Goal: Task Accomplishment & Management: Use online tool/utility

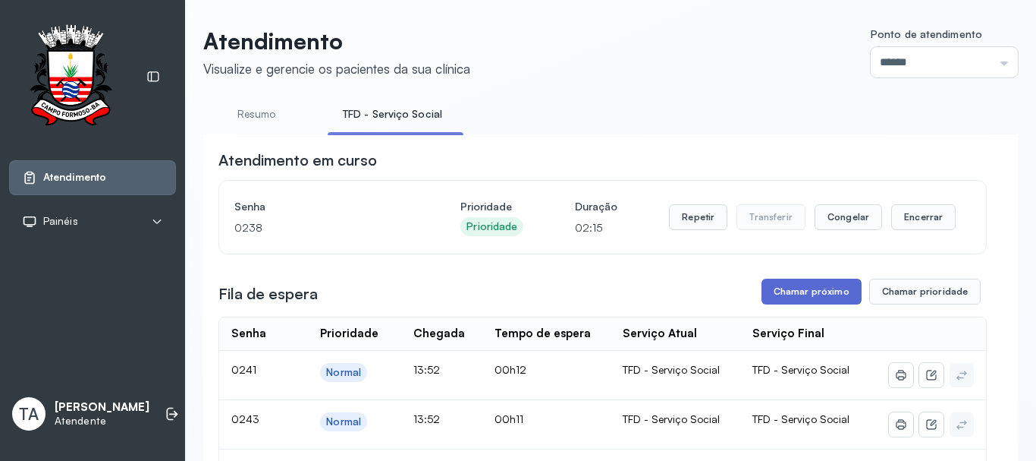
click at [813, 299] on button "Chamar próximo" at bounding box center [812, 291] width 100 height 26
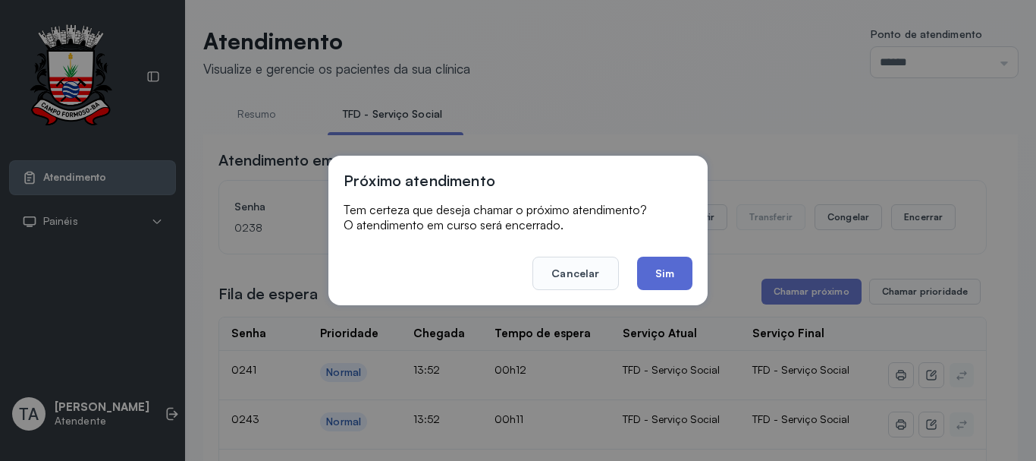
click at [660, 276] on button "Sim" at bounding box center [664, 272] width 55 height 33
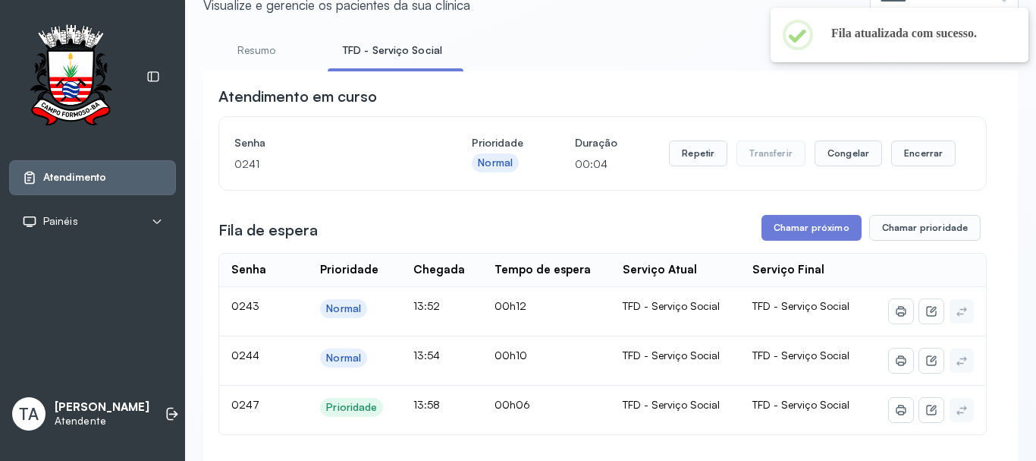
scroll to position [152, 0]
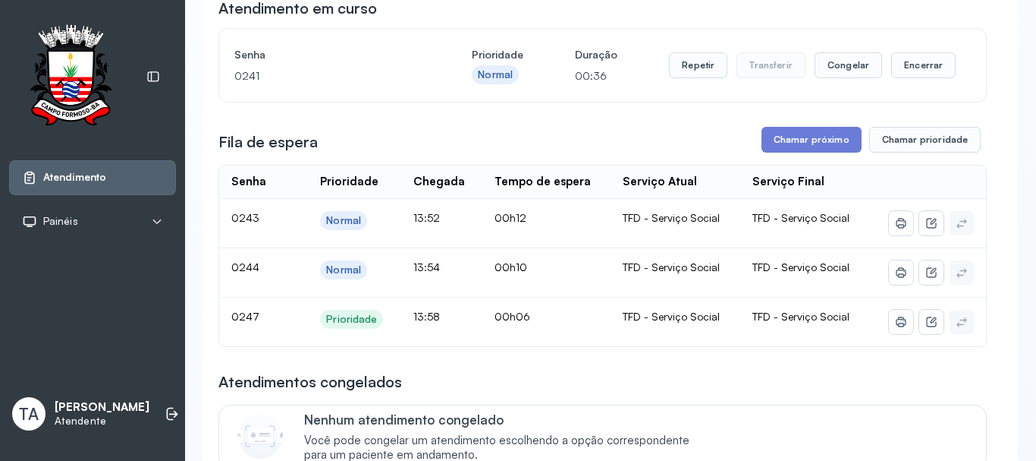
click at [813, 133] on button "Chamar próximo" at bounding box center [812, 140] width 100 height 26
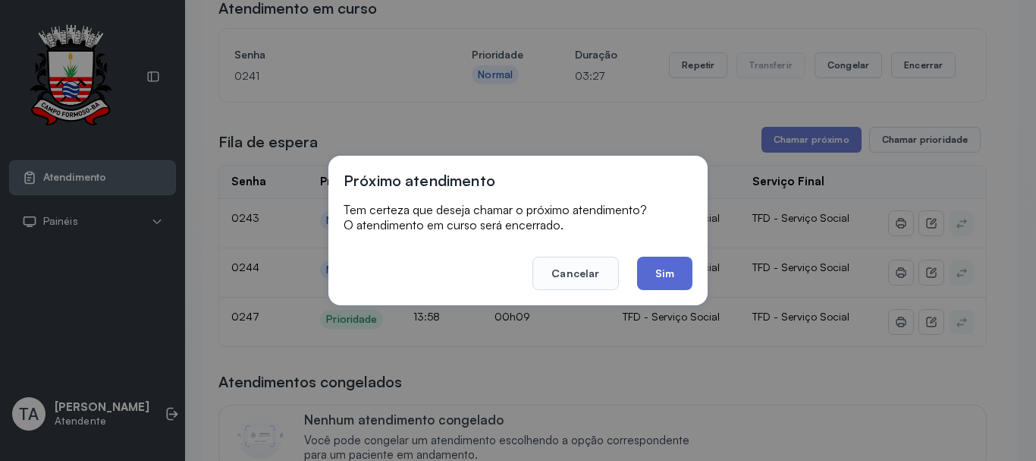
click at [650, 282] on button "Sim" at bounding box center [664, 272] width 55 height 33
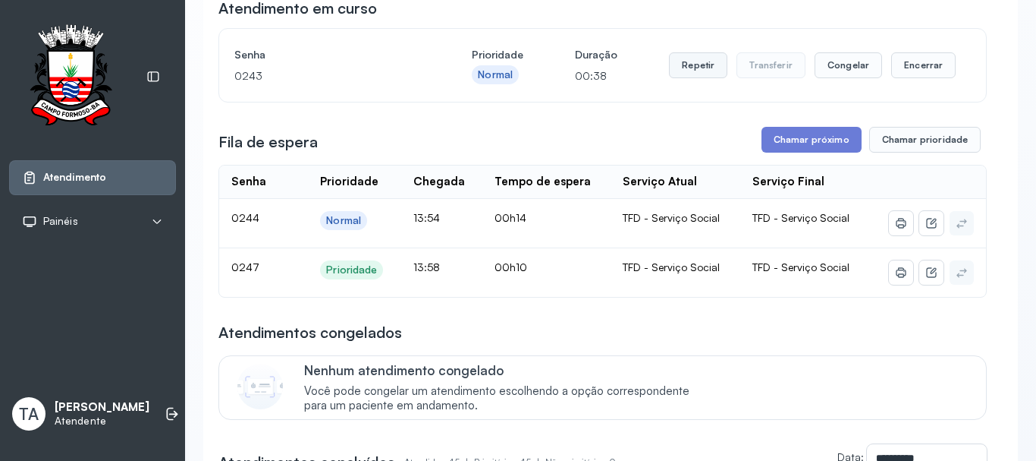
click at [699, 65] on button "Repetir" at bounding box center [698, 65] width 58 height 26
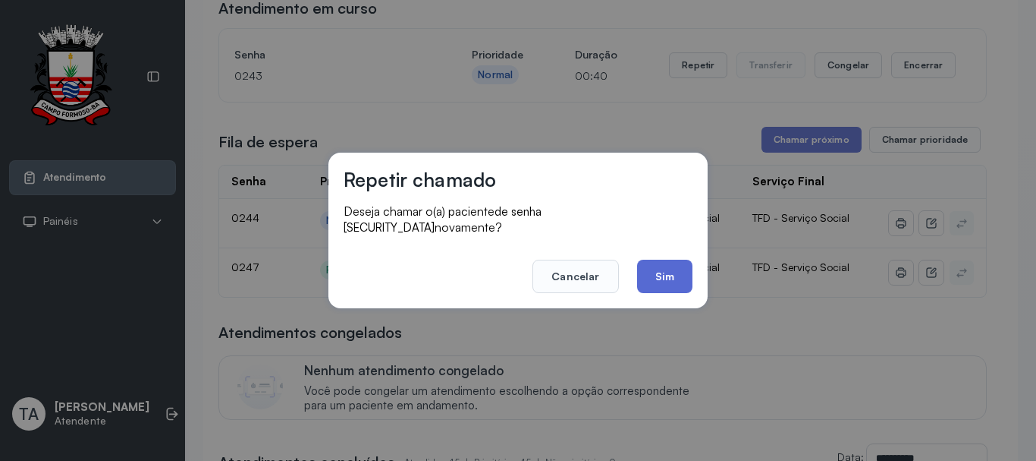
click at [672, 272] on button "Sim" at bounding box center [664, 275] width 55 height 33
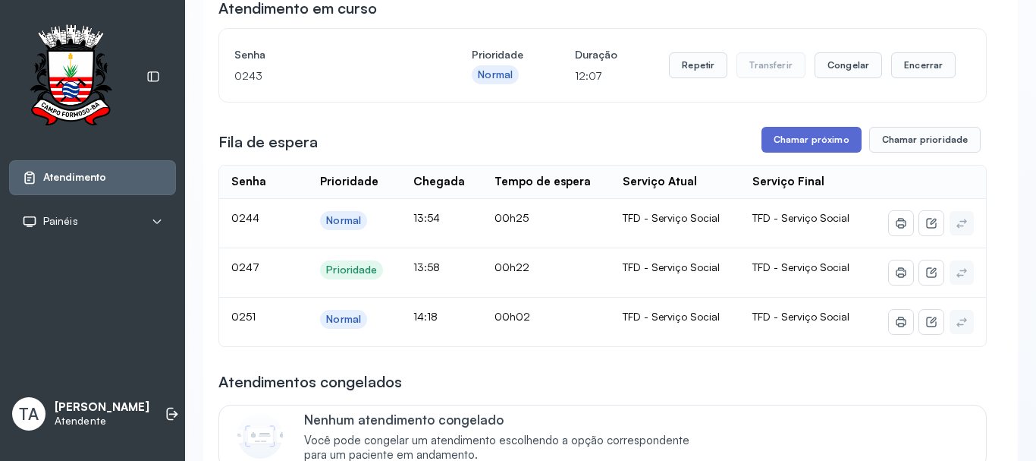
click at [830, 141] on button "Chamar próximo" at bounding box center [812, 140] width 100 height 26
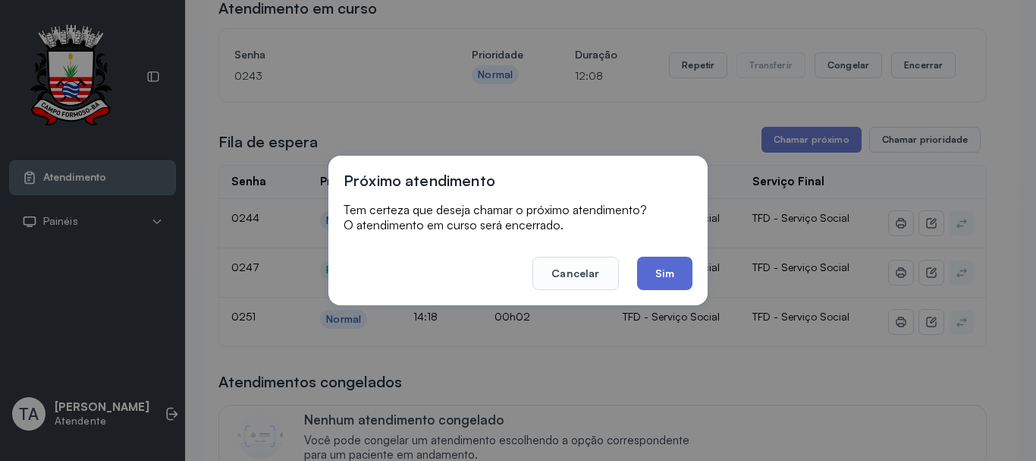
click at [663, 280] on button "Sim" at bounding box center [664, 272] width 55 height 33
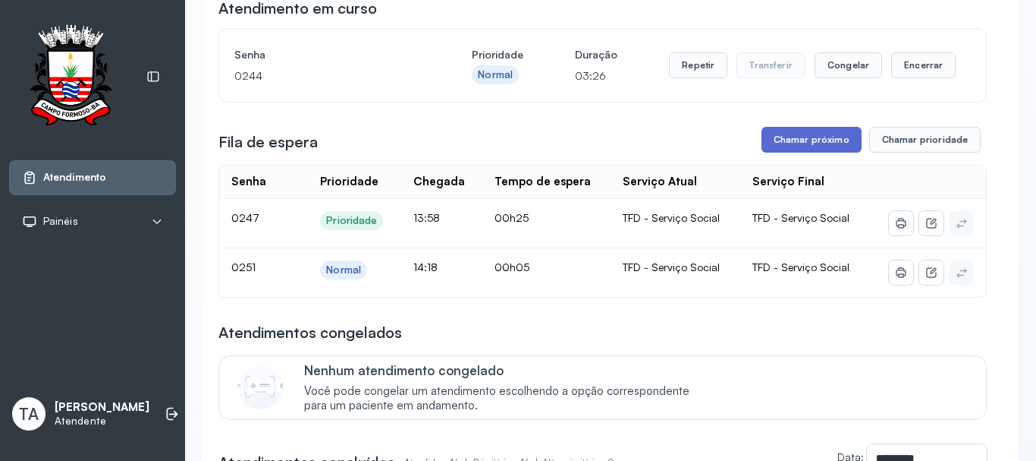
click at [807, 147] on button "Chamar próximo" at bounding box center [812, 140] width 100 height 26
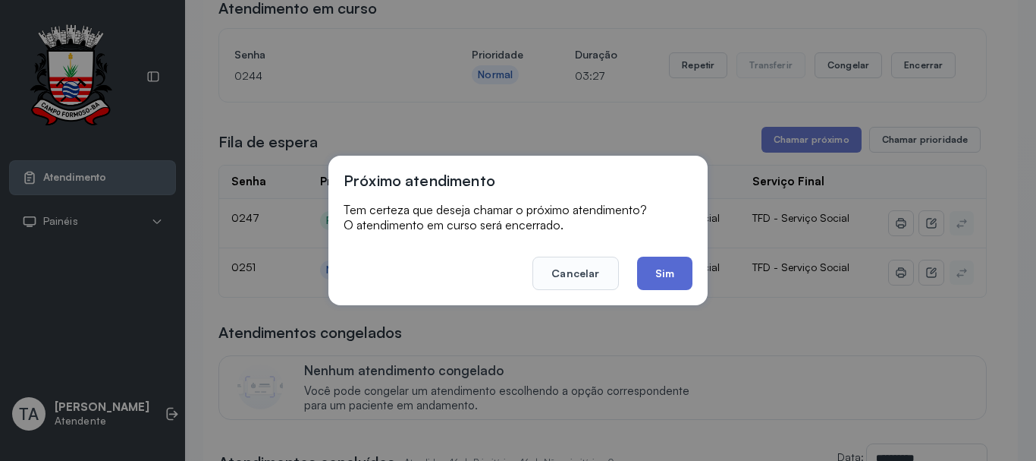
click at [683, 275] on button "Sim" at bounding box center [664, 272] width 55 height 33
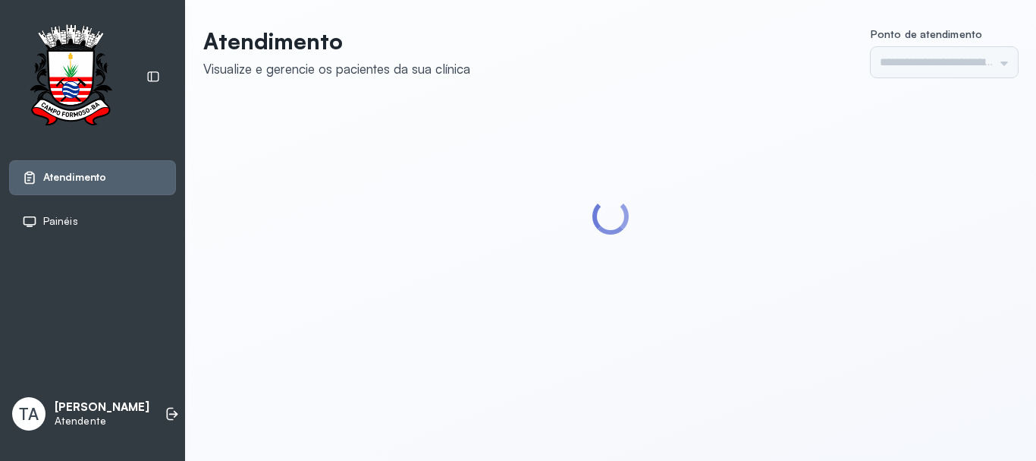
type input "******"
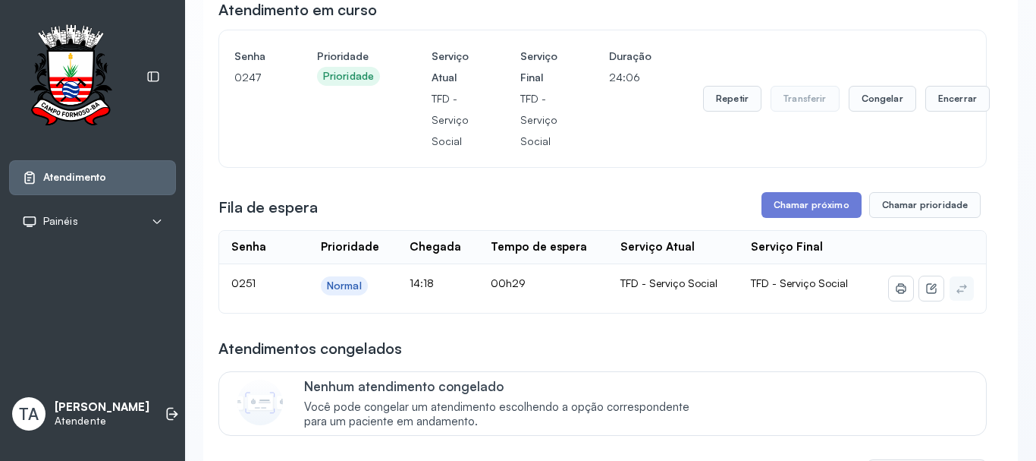
scroll to position [152, 0]
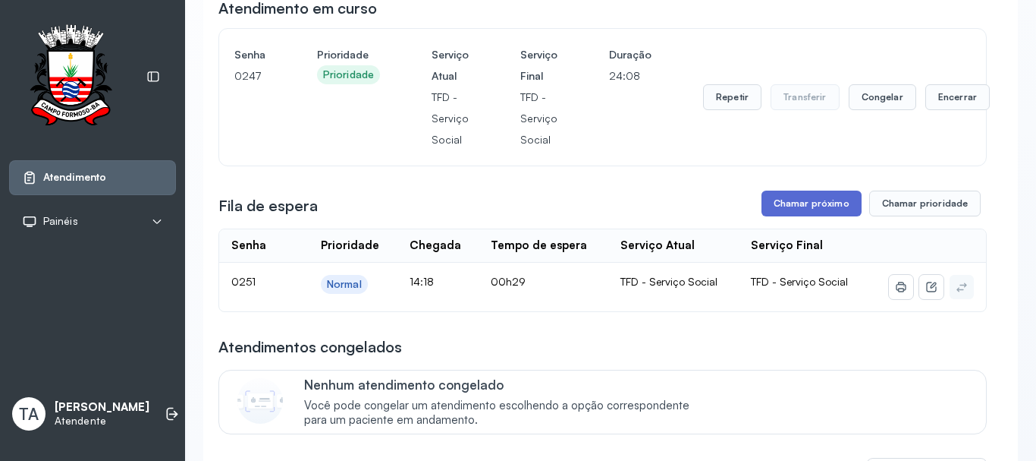
click at [771, 208] on button "Chamar próximo" at bounding box center [812, 203] width 100 height 26
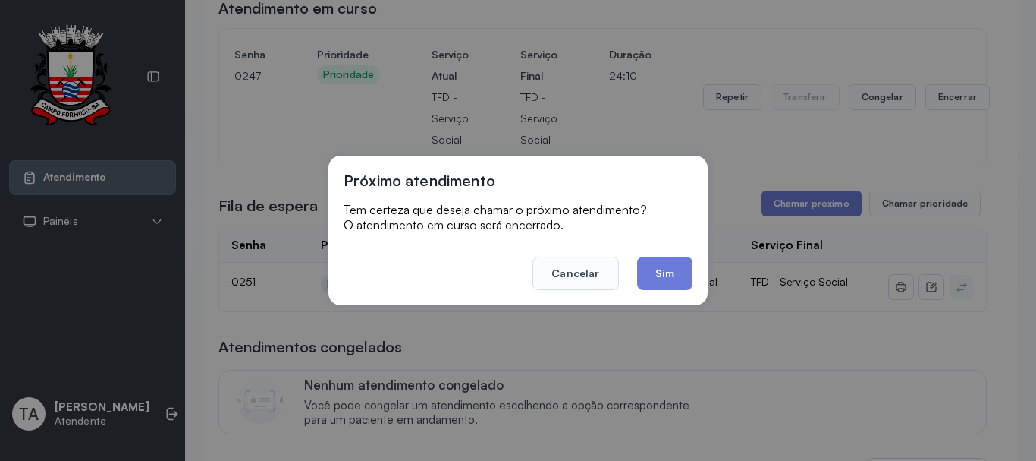
click at [668, 266] on button "Sim" at bounding box center [664, 272] width 55 height 33
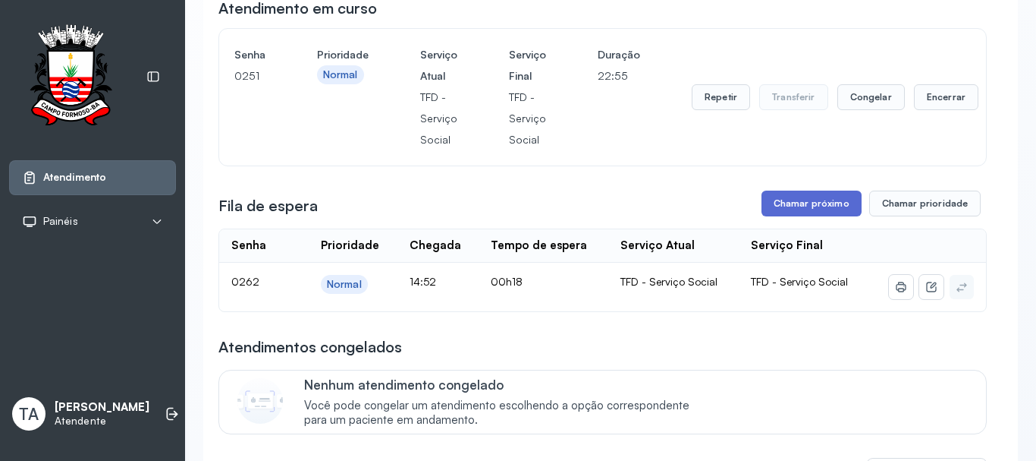
click at [826, 212] on button "Chamar próximo" at bounding box center [812, 203] width 100 height 26
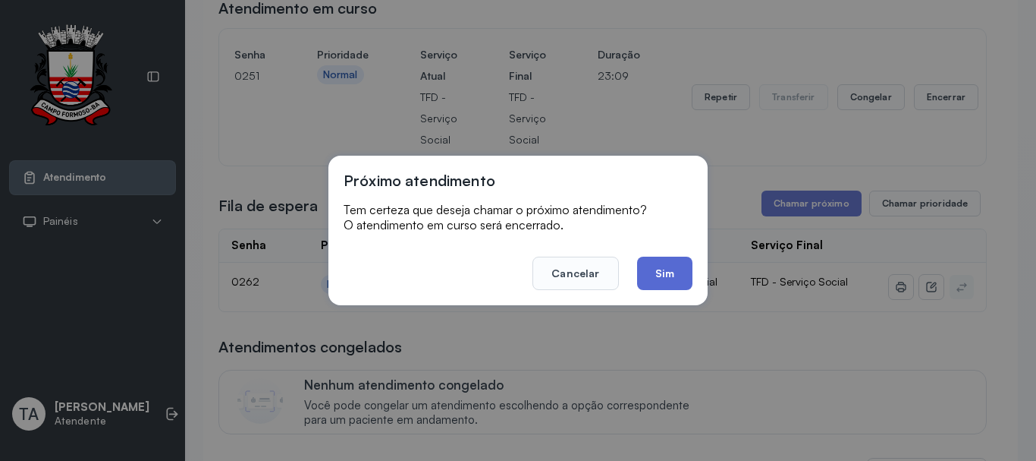
click at [652, 275] on button "Sim" at bounding box center [664, 272] width 55 height 33
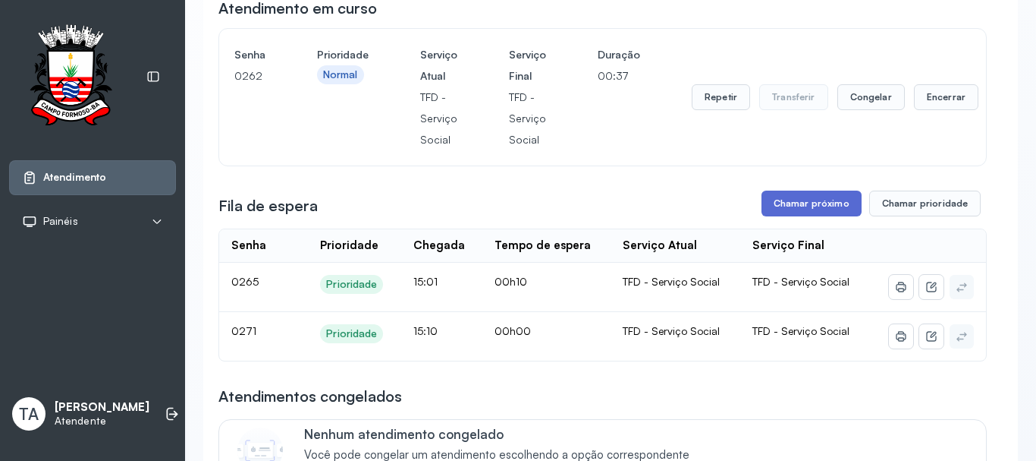
click at [778, 206] on button "Chamar próximo" at bounding box center [812, 203] width 100 height 26
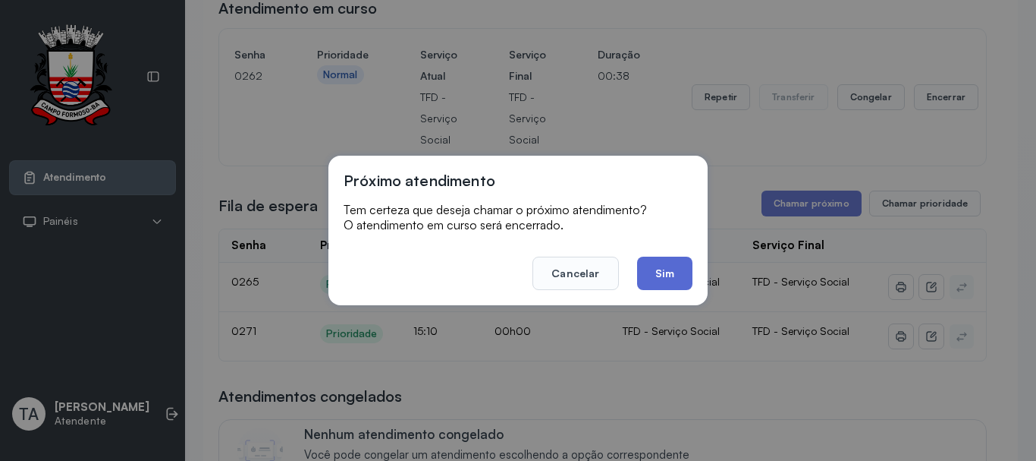
click at [671, 276] on button "Sim" at bounding box center [664, 272] width 55 height 33
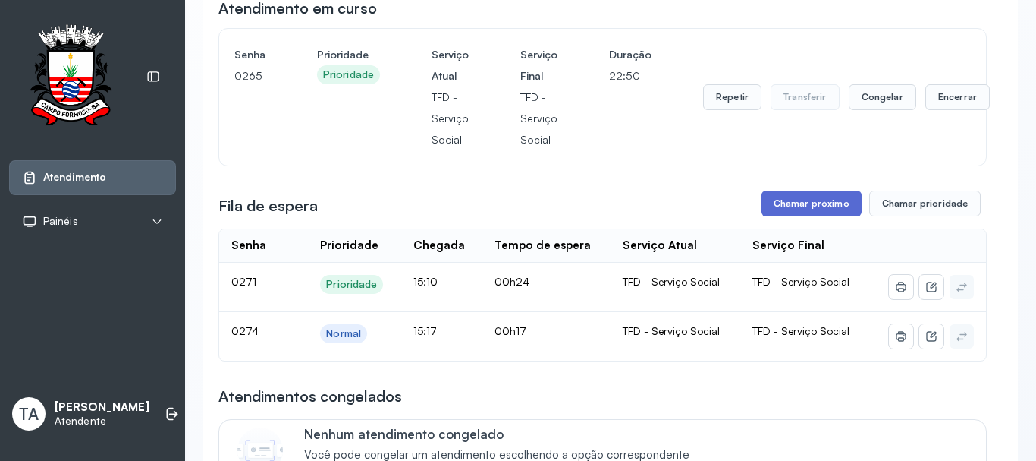
click at [804, 207] on button "Chamar próximo" at bounding box center [812, 203] width 100 height 26
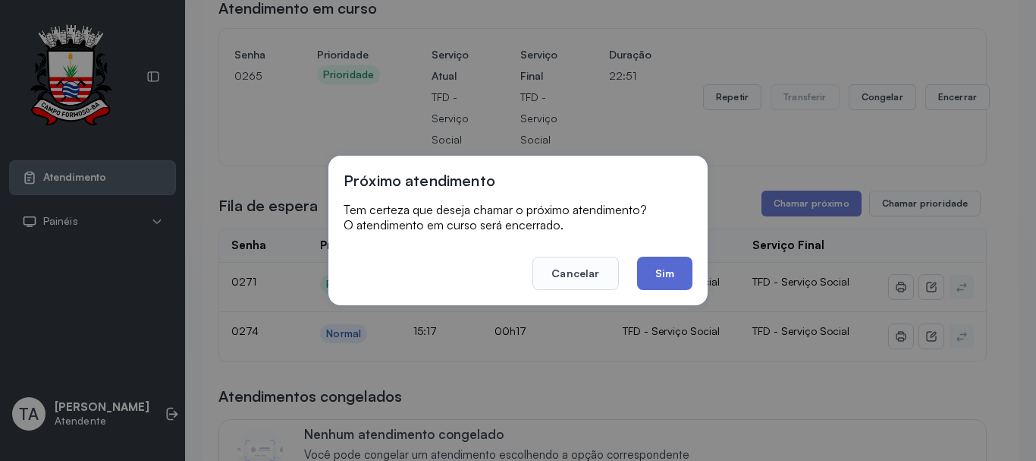
click at [657, 275] on button "Sim" at bounding box center [664, 272] width 55 height 33
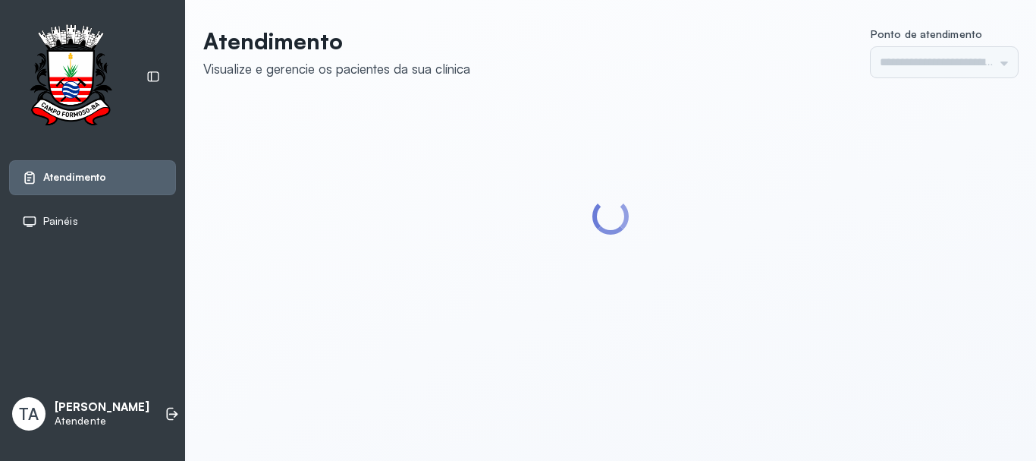
type input "******"
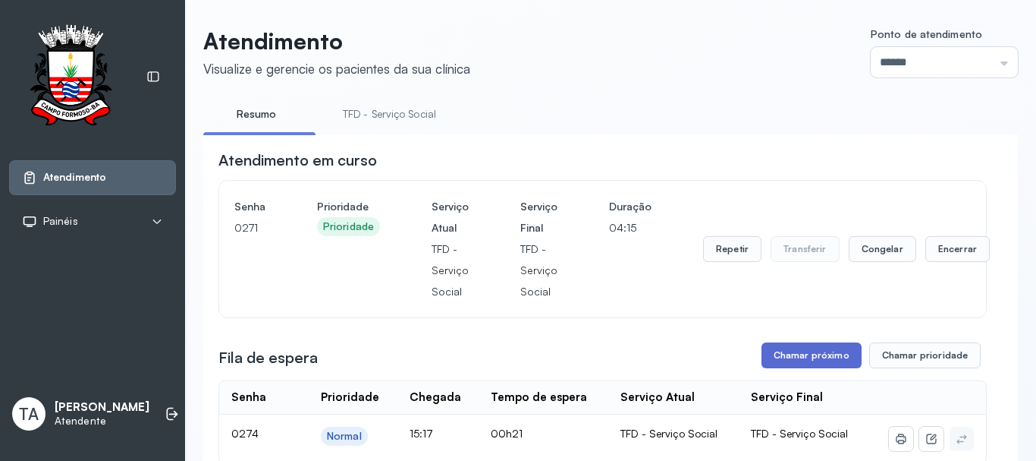
click at [819, 363] on button "Chamar próximo" at bounding box center [812, 355] width 100 height 26
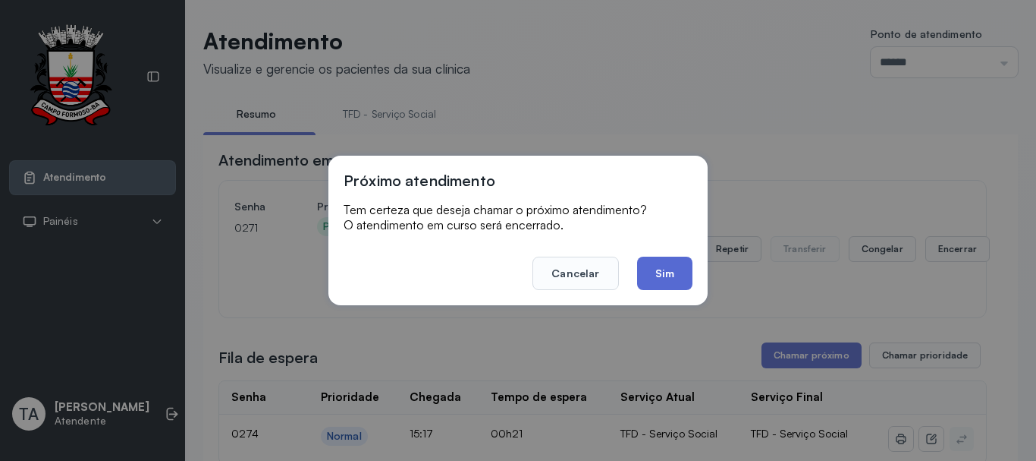
click at [660, 276] on button "Sim" at bounding box center [664, 272] width 55 height 33
